Goal: Task Accomplishment & Management: Manage account settings

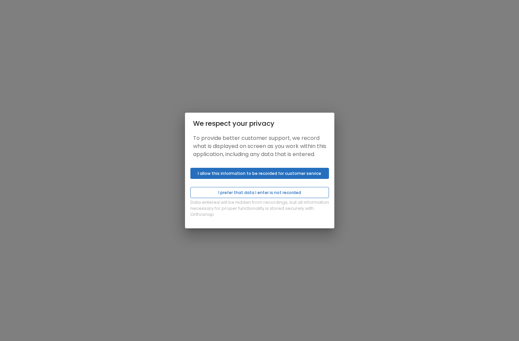
click at [251, 197] on button "I prefer that data I enter is not recorded" at bounding box center [259, 192] width 139 height 11
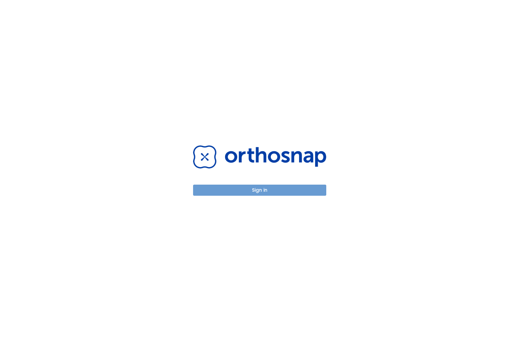
click at [254, 189] on button "Sign in" at bounding box center [259, 190] width 133 height 11
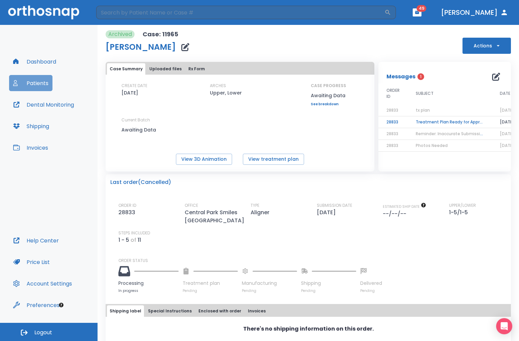
click at [33, 82] on button "Patients" at bounding box center [30, 83] width 43 height 16
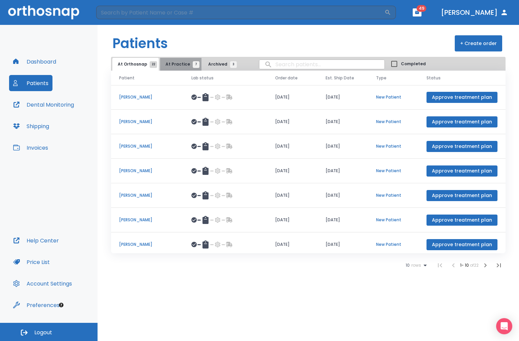
click at [185, 61] on span "At Practice 7" at bounding box center [180, 64] width 31 height 6
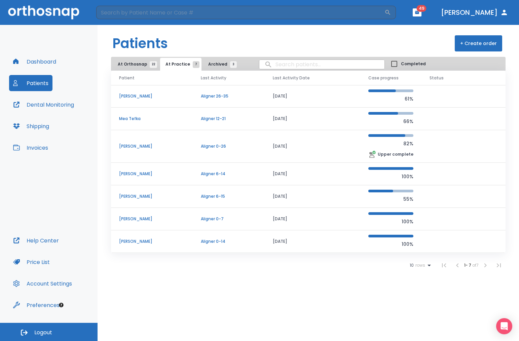
click at [428, 16] on header "​ 49 Dr. Schneider" at bounding box center [259, 12] width 519 height 25
click at [426, 11] on span "49" at bounding box center [422, 8] width 10 height 7
click at [419, 14] on icon "button" at bounding box center [417, 12] width 5 height 5
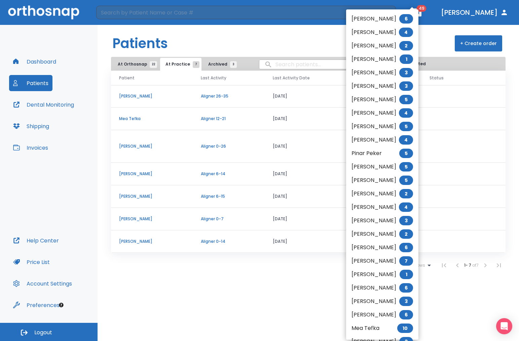
click at [434, 9] on div at bounding box center [259, 170] width 519 height 341
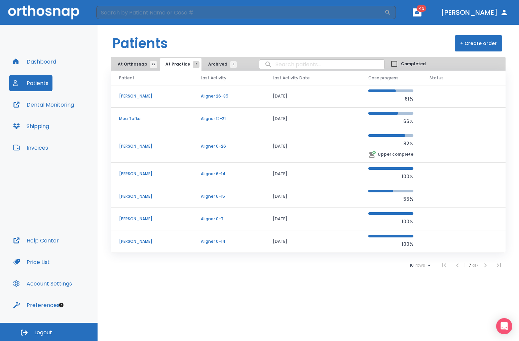
click at [162, 148] on p "Breanne Frisan" at bounding box center [152, 146] width 66 height 6
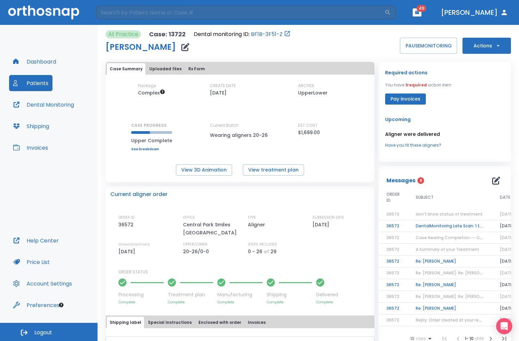
click at [33, 81] on button "Patients" at bounding box center [30, 83] width 43 height 16
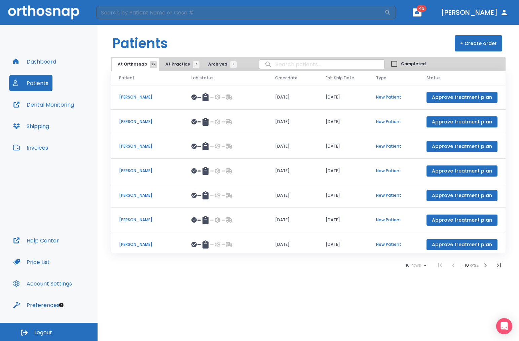
click at [314, 63] on input "search" at bounding box center [321, 64] width 125 height 13
type input "amaya"
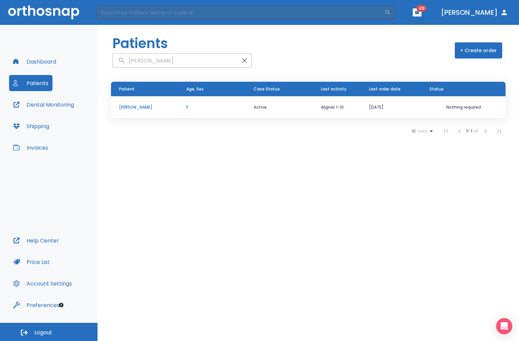
click at [217, 110] on p "F" at bounding box center [211, 107] width 51 height 6
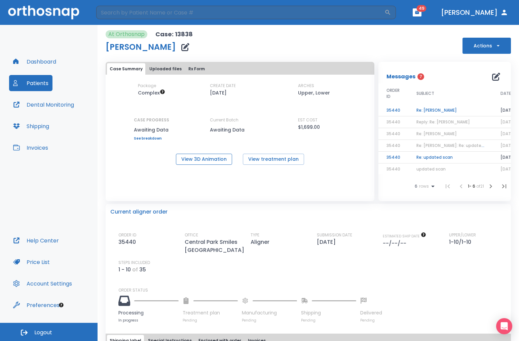
click at [212, 158] on button "View 3D Animation" at bounding box center [204, 159] width 56 height 11
